Goal: Transaction & Acquisition: Purchase product/service

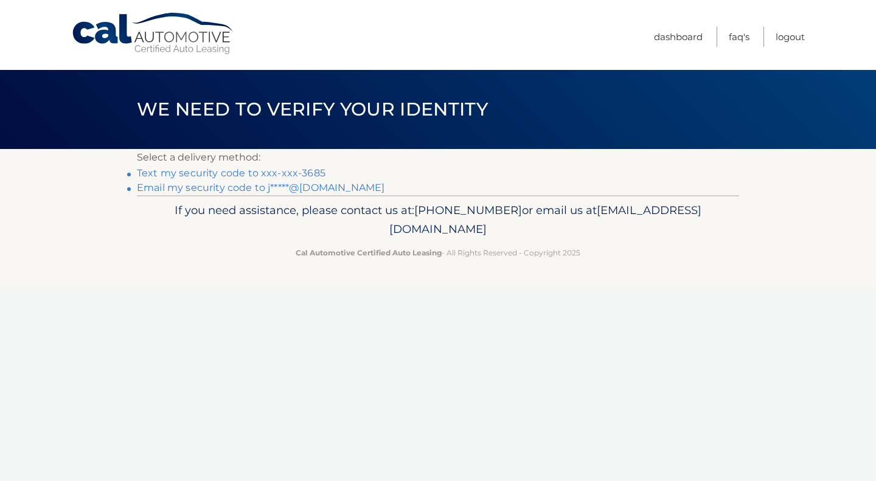
click at [266, 175] on link "Text my security code to xxx-xxx-3685" at bounding box center [231, 173] width 189 height 12
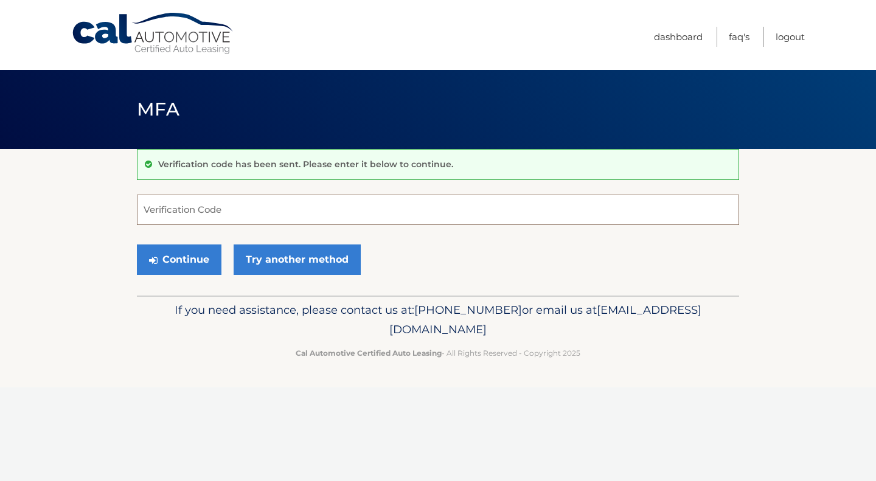
click at [210, 207] on input "Verification Code" at bounding box center [438, 210] width 602 height 30
type input "240699"
click at [195, 257] on button "Continue" at bounding box center [179, 260] width 85 height 30
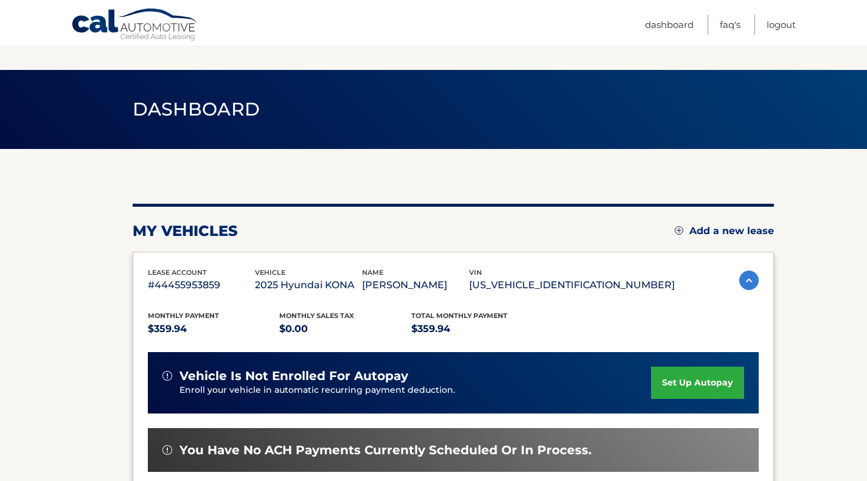
scroll to position [272, 0]
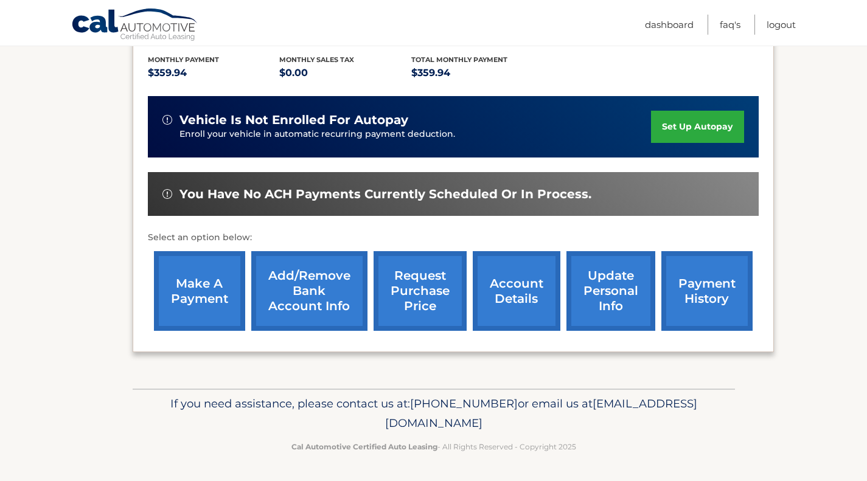
click at [418, 295] on link "request purchase price" at bounding box center [419, 291] width 93 height 80
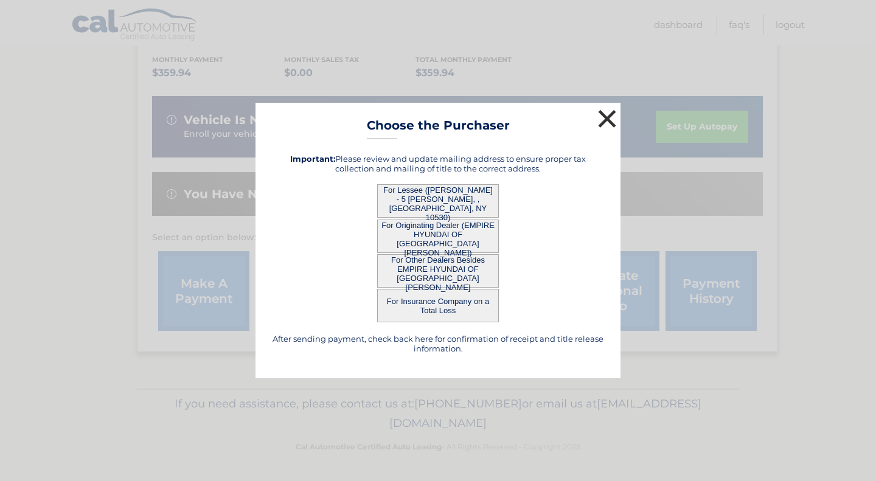
click at [609, 118] on button "×" at bounding box center [607, 118] width 24 height 24
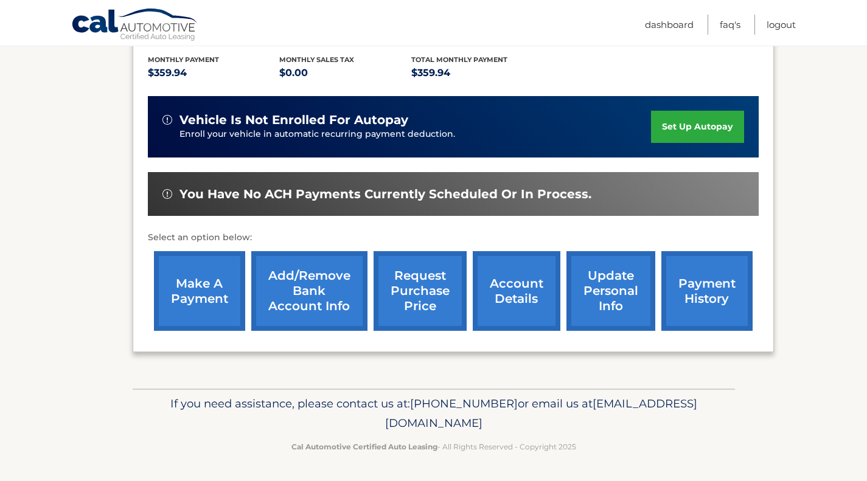
click at [198, 282] on link "make a payment" at bounding box center [199, 291] width 91 height 80
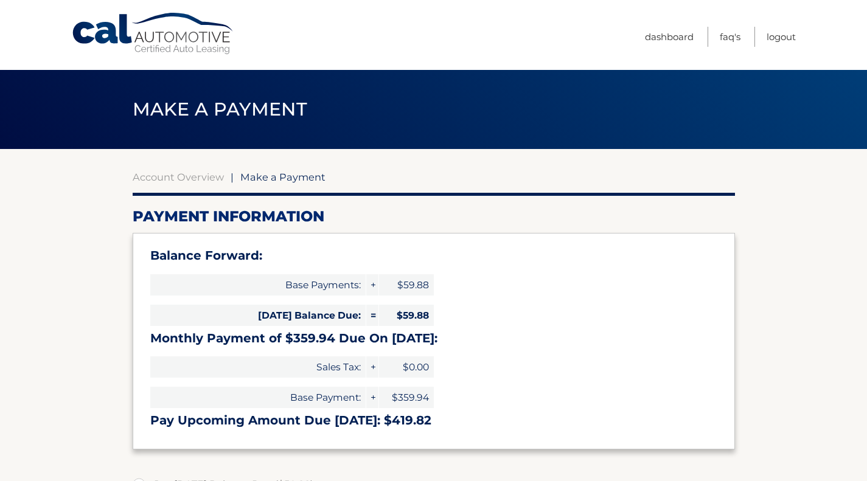
select select "ZDI1MWQwOTgtNDhlOC00NGZiLThkOTItYTdhMWQ1ZjNhZWY0"
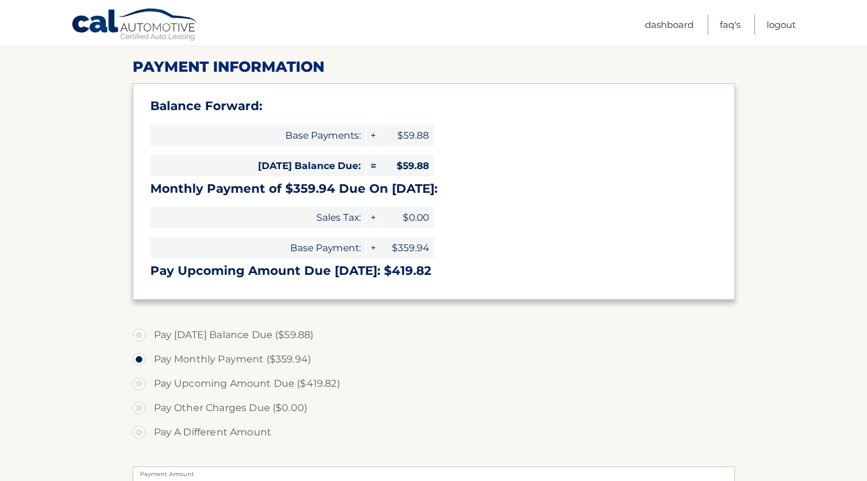
scroll to position [151, 0]
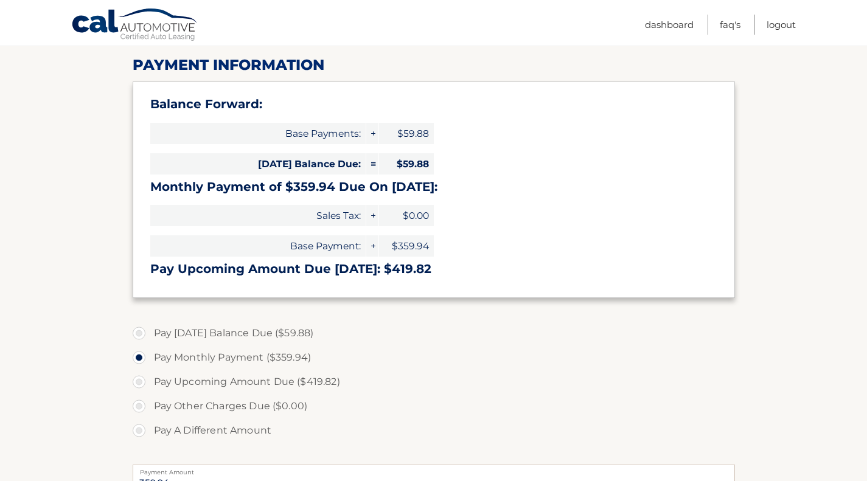
click at [141, 431] on label "Pay A Different Amount" at bounding box center [434, 430] width 602 height 24
click at [141, 431] on input "Pay A Different Amount" at bounding box center [143, 427] width 12 height 19
radio input "true"
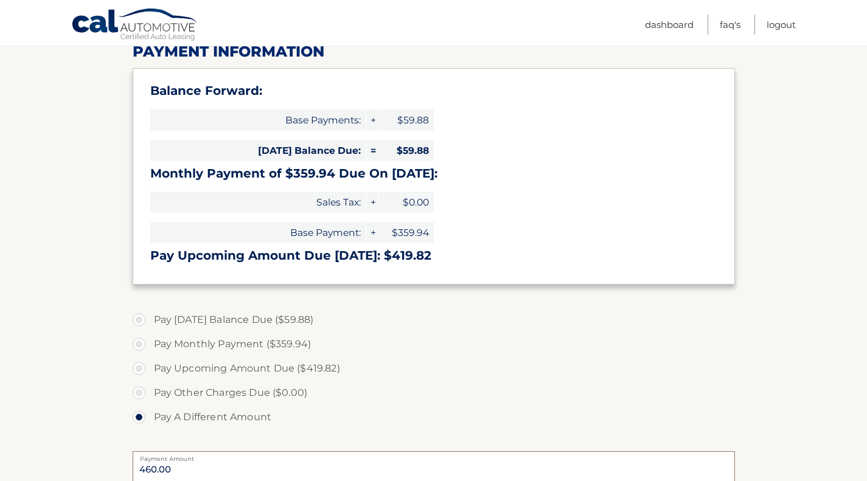
type input "460.00"
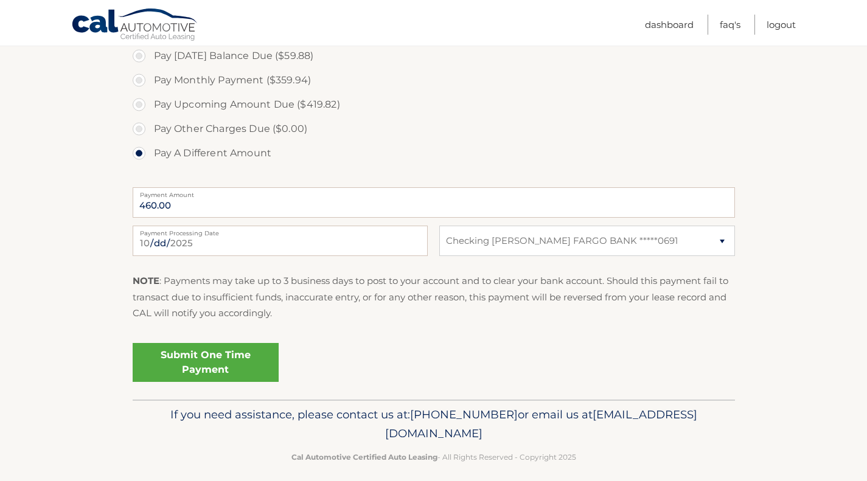
click at [213, 361] on link "Submit One Time Payment" at bounding box center [206, 362] width 146 height 39
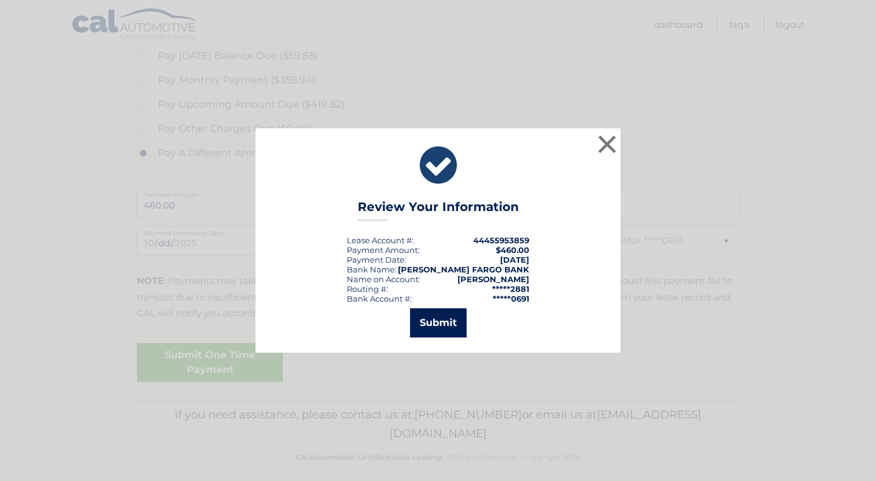
click at [439, 323] on button "Submit" at bounding box center [438, 322] width 57 height 29
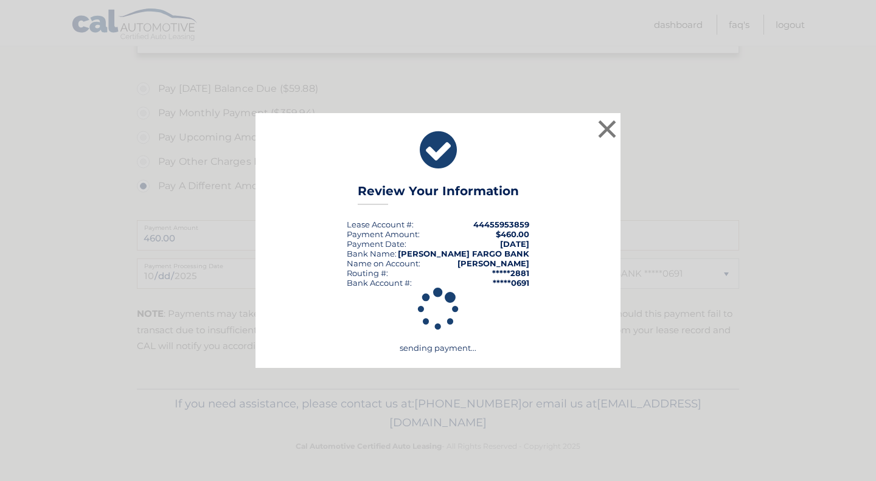
scroll to position [396, 0]
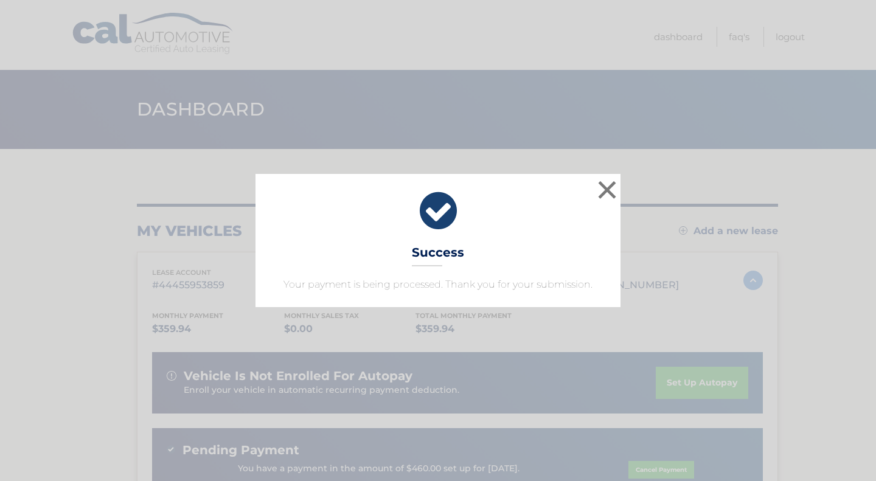
click at [501, 239] on div "× Success Your payment is being processed. Thank you for your submission." at bounding box center [437, 240] width 365 height 133
click at [439, 240] on div "× Success Your payment is being processed. Thank you for your submission." at bounding box center [437, 240] width 365 height 133
drag, startPoint x: 442, startPoint y: 254, endPoint x: 453, endPoint y: 255, distance: 10.5
click at [443, 254] on h3 "Success" at bounding box center [438, 255] width 52 height 21
click at [565, 330] on div "× Success Your payment is being processed. Thank you for your submission. Loadi…" at bounding box center [438, 240] width 876 height 481
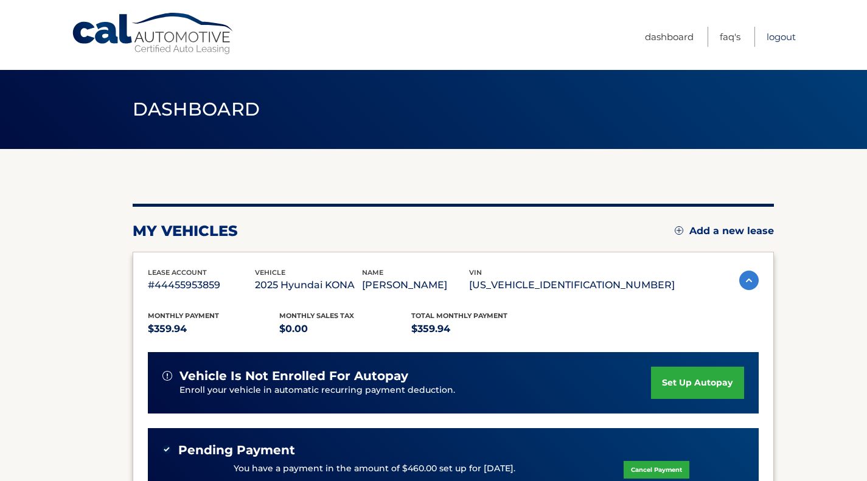
click at [772, 35] on link "Logout" at bounding box center [780, 37] width 29 height 20
